Goal: Task Accomplishment & Management: Use online tool/utility

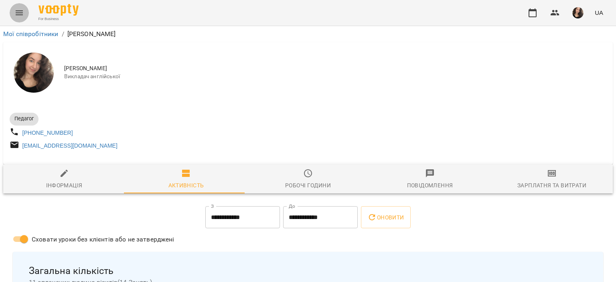
click at [20, 7] on button "Menu" at bounding box center [19, 12] width 19 height 19
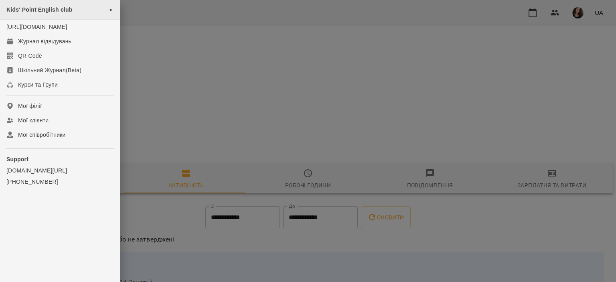
click at [42, 10] on span "Kids' Point English club" at bounding box center [39, 9] width 66 height 6
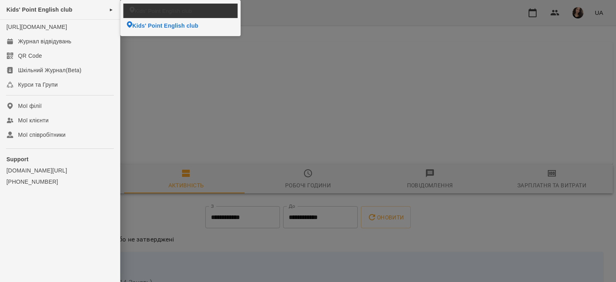
click at [154, 9] on span "Kids' Point English club" at bounding box center [163, 11] width 57 height 8
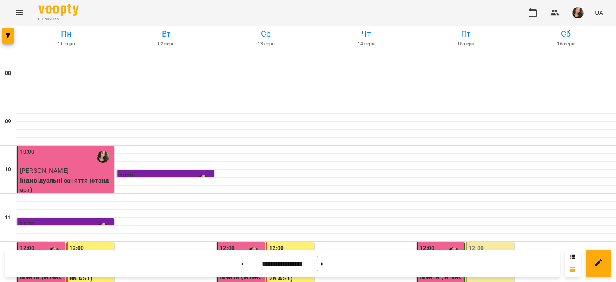
scroll to position [58, 0]
click at [323, 263] on icon at bounding box center [322, 263] width 2 height 3
type input "**********"
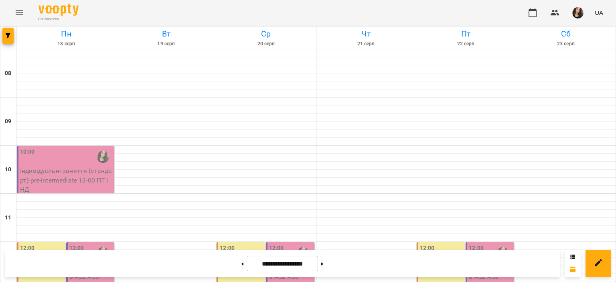
scroll to position [53, 0]
click at [59, 166] on p "Індивідуальні заняття (стандарт) - pre-intermediate 13-00 ПТ ІНД" at bounding box center [66, 180] width 92 height 28
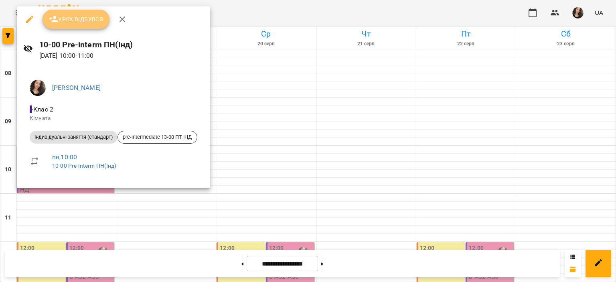
click at [90, 16] on span "Урок відбувся" at bounding box center [76, 19] width 55 height 10
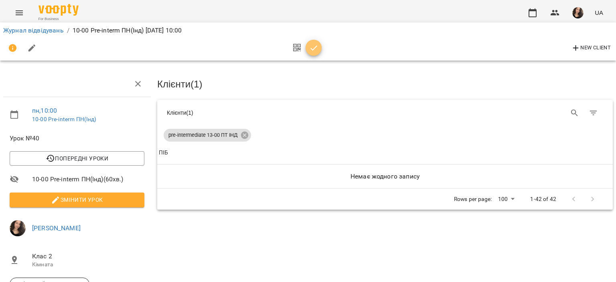
click at [319, 48] on span "button" at bounding box center [313, 48] width 16 height 10
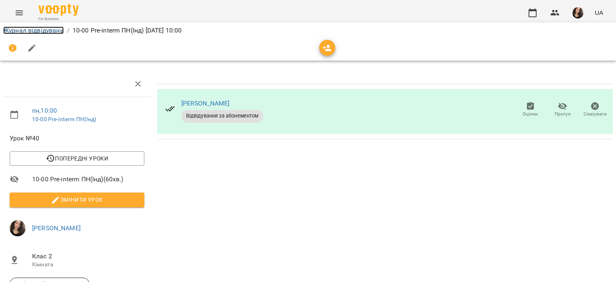
click at [55, 30] on link "Журнал відвідувань" at bounding box center [33, 30] width 61 height 8
